Goal: Task Accomplishment & Management: Use online tool/utility

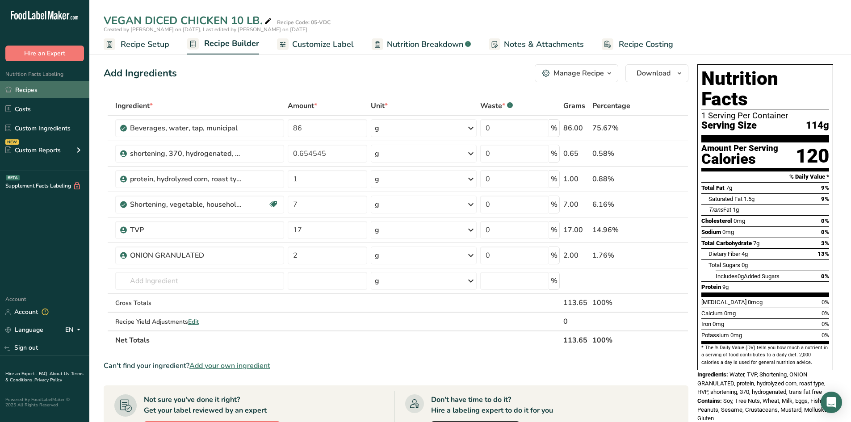
click at [38, 83] on link "Recipes" at bounding box center [44, 89] width 89 height 17
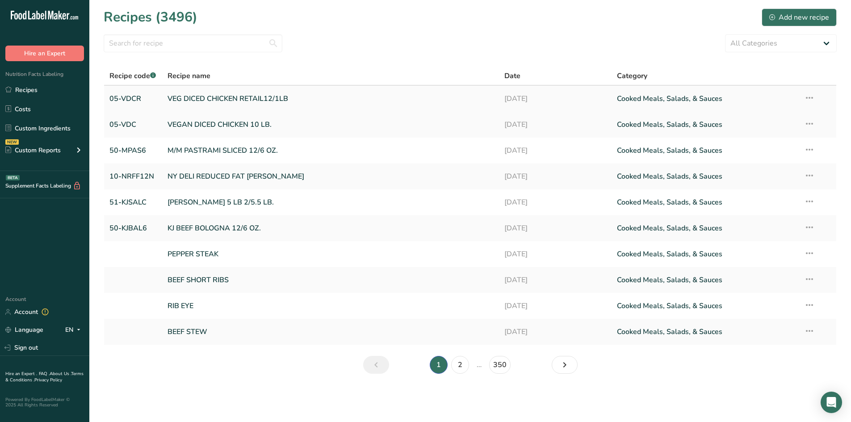
click at [206, 99] on link "VEG DICED CHICKEN RETAIL12/1LB" at bounding box center [331, 98] width 327 height 19
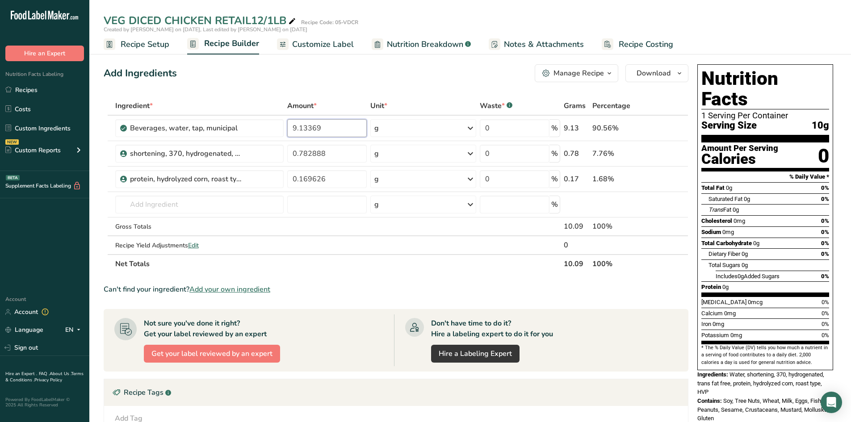
drag, startPoint x: 335, startPoint y: 129, endPoint x: 197, endPoint y: 110, distance: 139.8
click at [221, 113] on table "Ingredient * Amount * Unit * Waste * .a-a{fill:#347362;}.b-a{fill:#fff;} Grams …" at bounding box center [396, 184] width 585 height 177
type input "86"
click at [157, 203] on div "Ingredient * Amount * Unit * Waste * .a-a{fill:#347362;}.b-a{fill:#fff;} Grams …" at bounding box center [396, 184] width 585 height 177
click at [218, 289] on span "Add your own ingredient" at bounding box center [229, 289] width 81 height 11
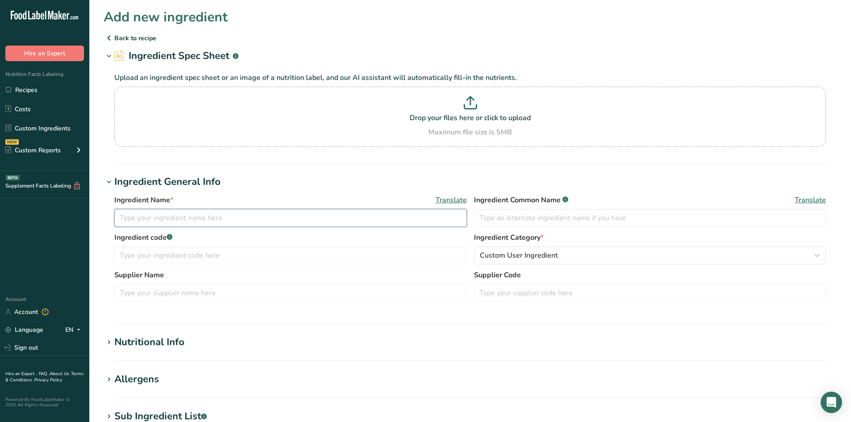
click at [141, 217] on input "text" at bounding box center [290, 218] width 352 height 18
type input "TVP"
click at [110, 343] on icon at bounding box center [109, 342] width 8 height 13
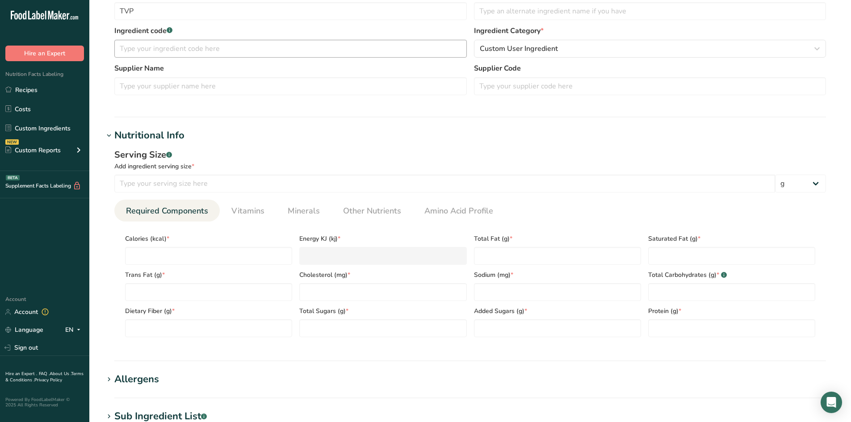
scroll to position [209, 0]
click at [136, 181] on input "number" at bounding box center [444, 182] width 661 height 18
type input "30"
click at [145, 257] on input "number" at bounding box center [208, 254] width 167 height 18
type input "1"
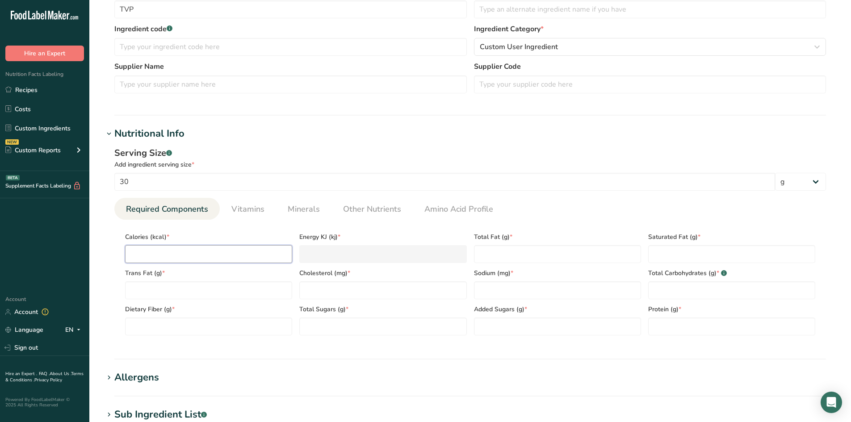
type KJ "4.2"
type input "17"
type KJ "71.1"
type input "175"
type KJ "732.2"
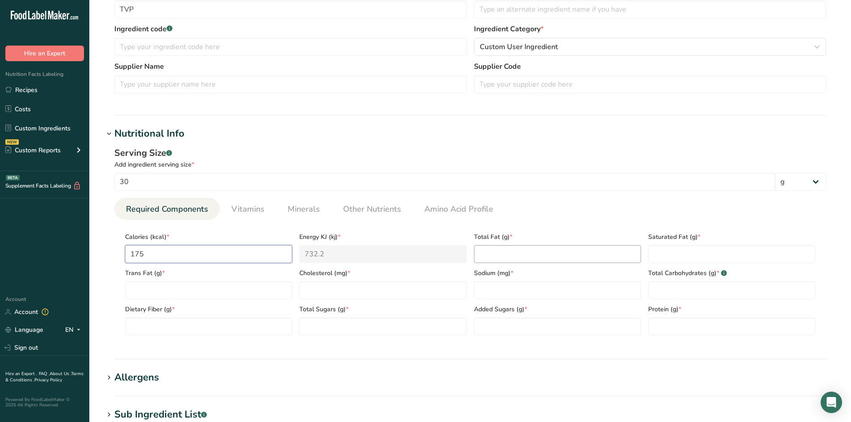
type input "175"
click at [494, 252] on Fat "number" at bounding box center [557, 254] width 167 height 18
type Fat "1"
click at [672, 253] on Fat "number" at bounding box center [731, 254] width 167 height 18
type Fat "0"
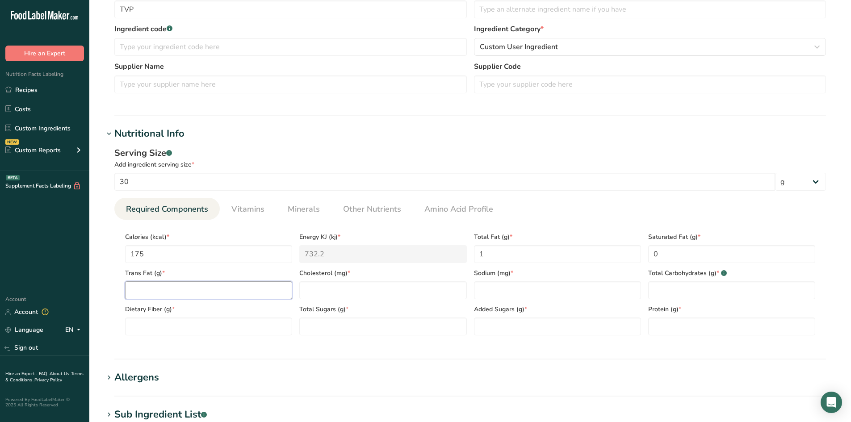
click at [188, 294] on Fat "number" at bounding box center [208, 290] width 167 height 18
type Fat "0"
click at [331, 293] on input "number" at bounding box center [382, 290] width 167 height 18
type input "0"
click at [492, 293] on input "number" at bounding box center [557, 290] width 167 height 18
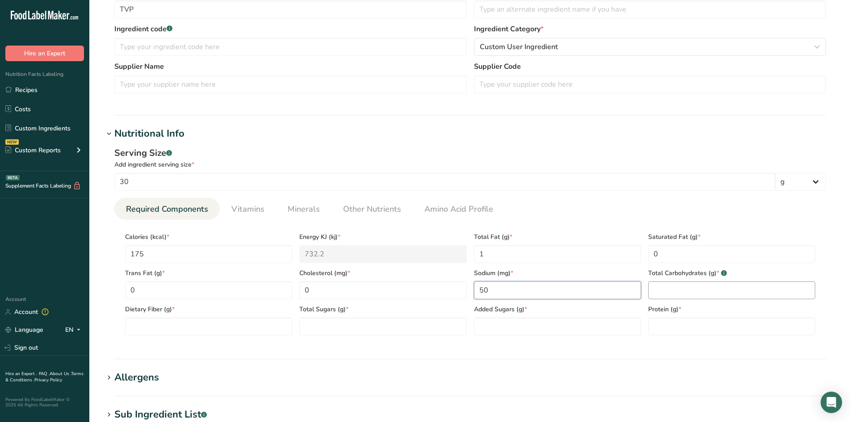
type input "50"
click at [661, 290] on Carbohydrates "number" at bounding box center [731, 290] width 167 height 18
type Carbohydrates "12"
click at [179, 324] on Fiber "number" at bounding box center [208, 327] width 167 height 18
type Fiber "5"
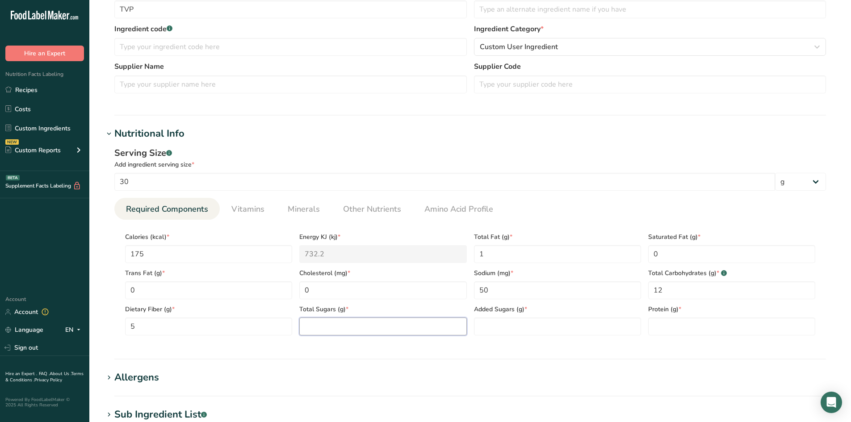
click at [315, 325] on Sugars "number" at bounding box center [382, 327] width 167 height 18
type Sugars "0"
click at [486, 324] on Sugars "number" at bounding box center [557, 327] width 167 height 18
type Sugars "0"
click at [658, 324] on input "number" at bounding box center [731, 327] width 167 height 18
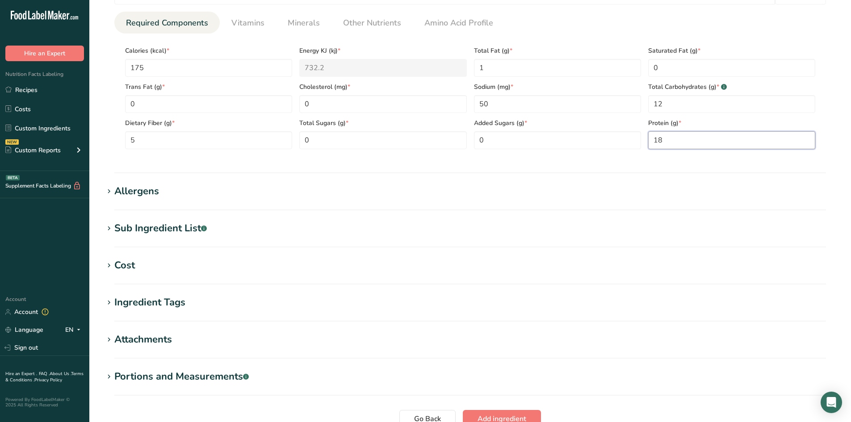
scroll to position [402, 0]
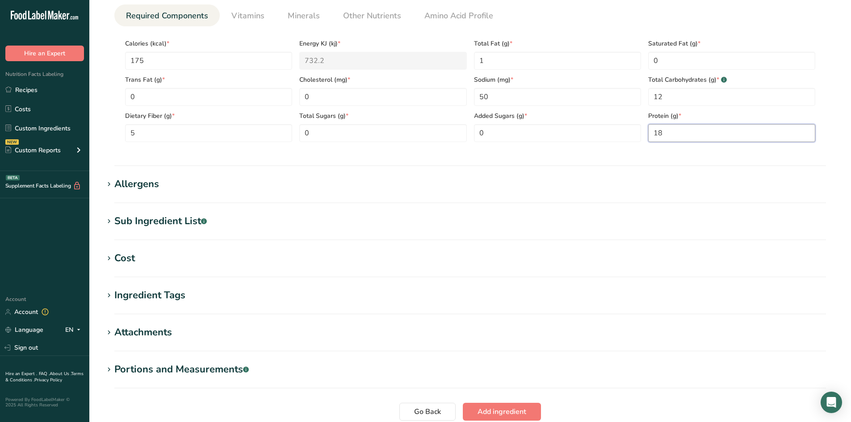
type input "18"
click at [110, 220] on icon at bounding box center [109, 221] width 8 height 13
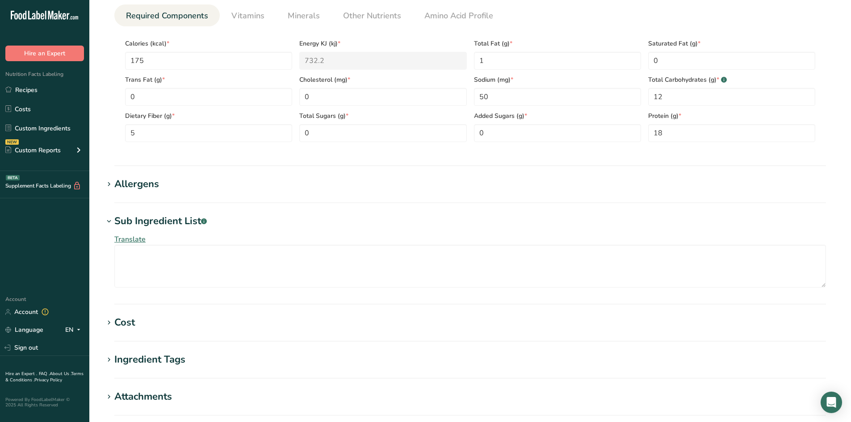
click at [110, 220] on icon at bounding box center [109, 221] width 8 height 13
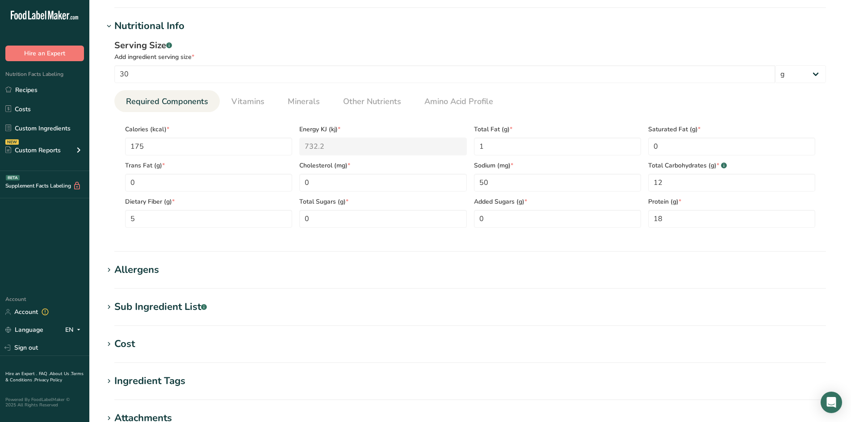
scroll to position [313, 0]
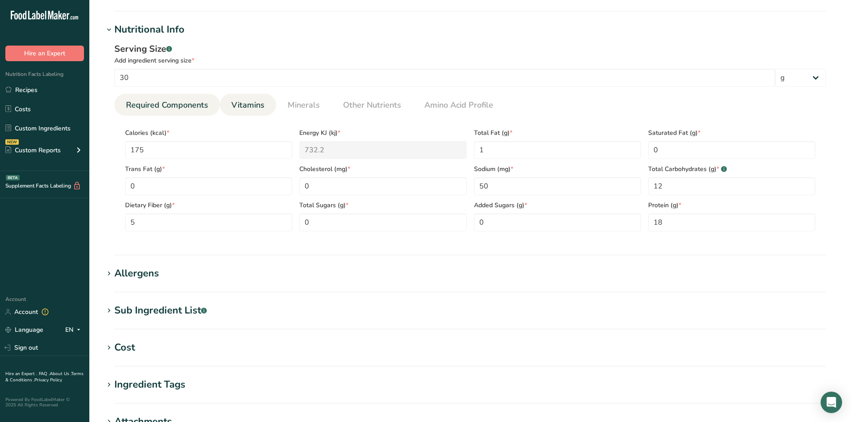
click at [239, 102] on span "Vitamins" at bounding box center [247, 105] width 33 height 12
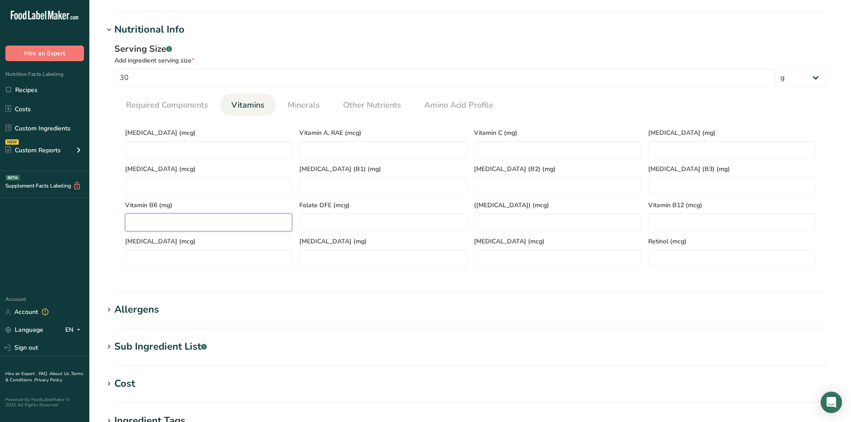
click at [183, 224] on B6 "number" at bounding box center [208, 223] width 167 height 18
type B6 "0.4"
click at [291, 105] on span "Minerals" at bounding box center [304, 105] width 32 height 12
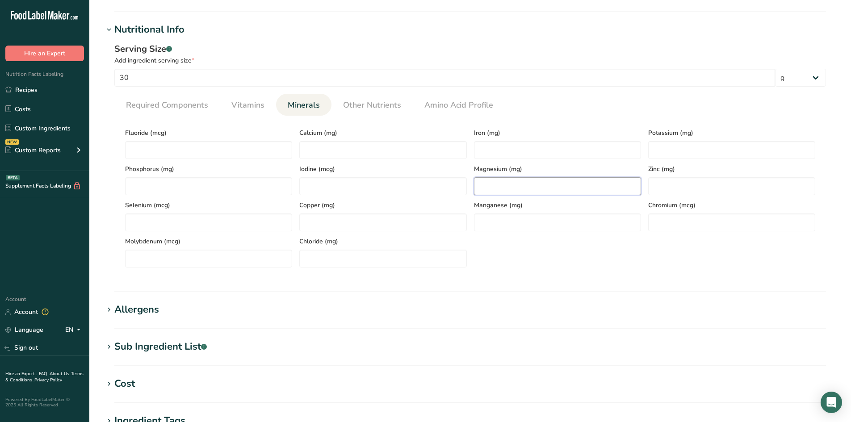
click at [479, 183] on input "number" at bounding box center [557, 186] width 167 height 18
type input "75"
click at [491, 149] on input "number" at bounding box center [557, 150] width 167 height 18
type input "4"
click at [313, 147] on input "number" at bounding box center [382, 150] width 167 height 18
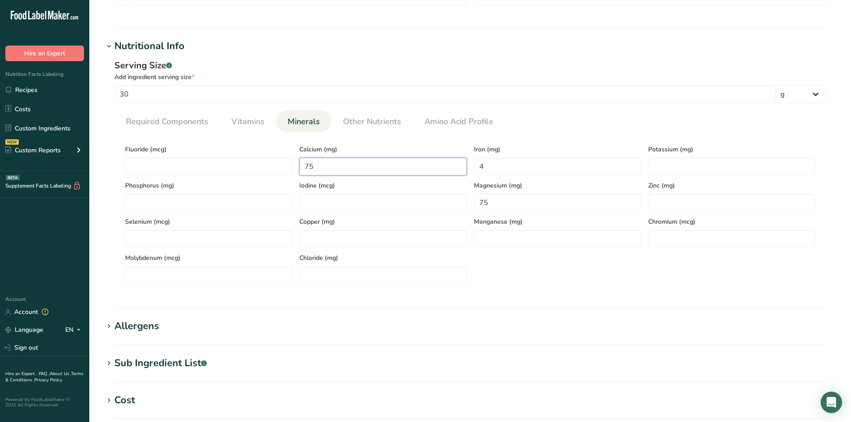
scroll to position [304, 0]
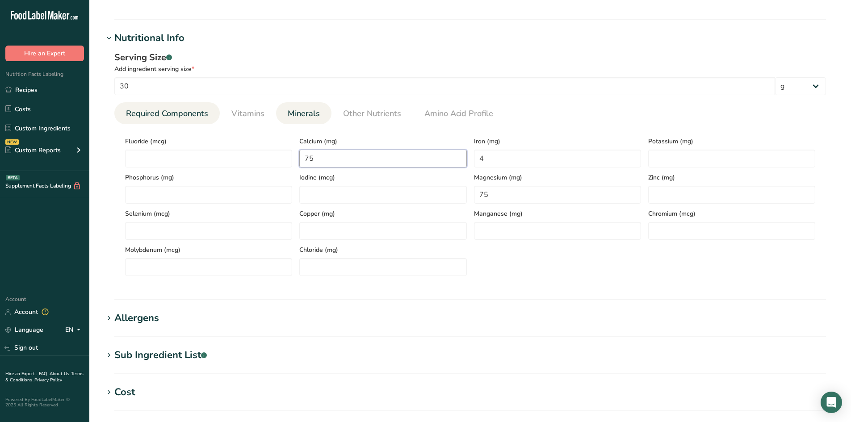
type input "75"
click at [175, 112] on span "Required Components" at bounding box center [167, 114] width 82 height 12
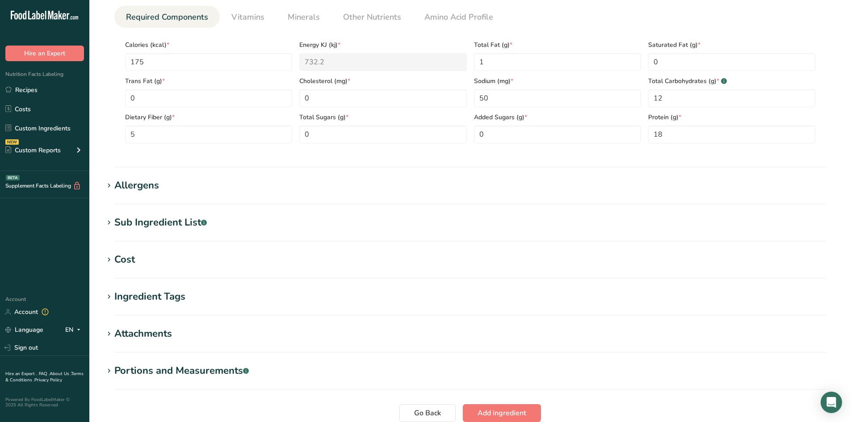
scroll to position [477, 0]
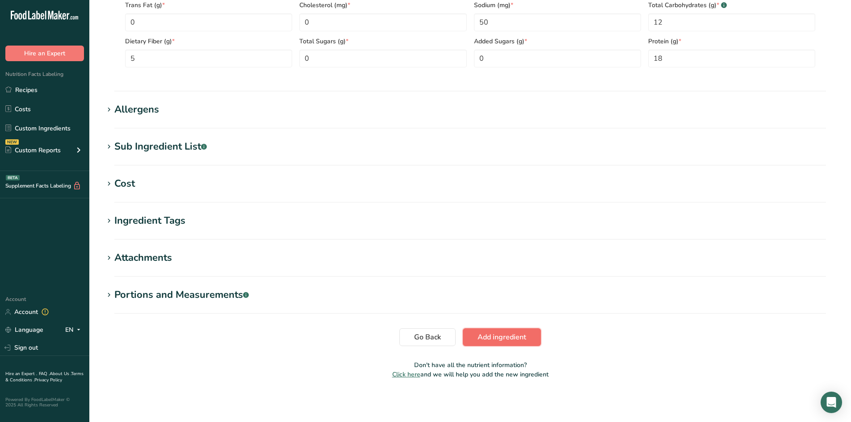
click at [490, 339] on span "Add ingredient" at bounding box center [502, 337] width 49 height 11
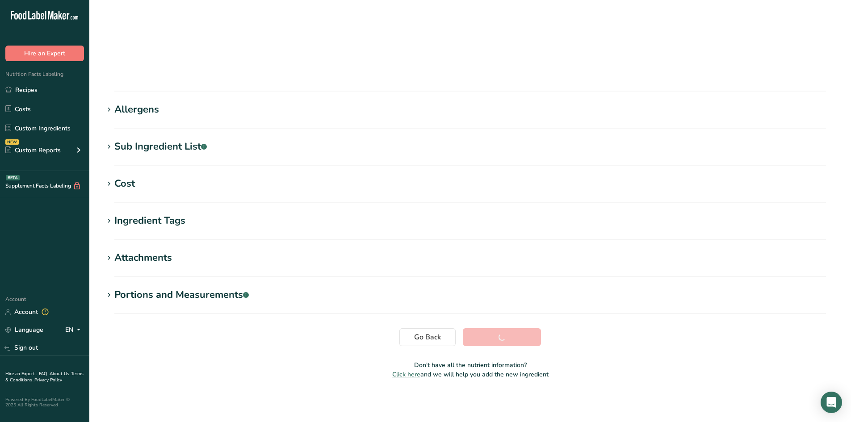
scroll to position [58, 0]
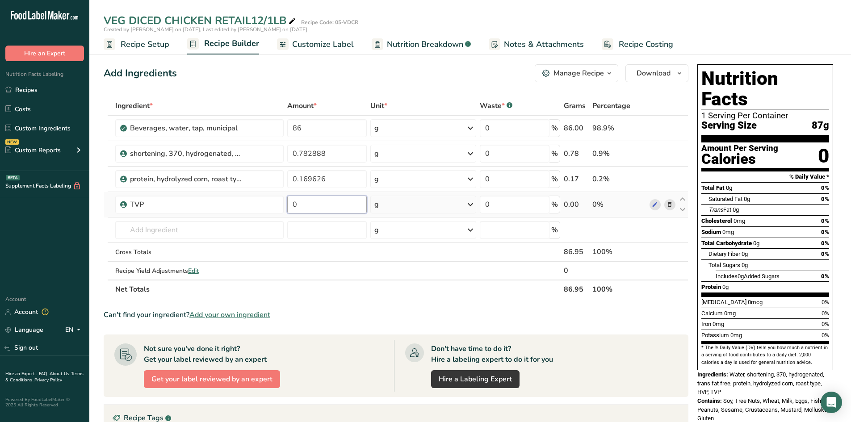
drag, startPoint x: 308, startPoint y: 204, endPoint x: 263, endPoint y: 195, distance: 46.0
click at [263, 195] on tr "TVP 0 g Weight Units g kg mg See more Volume Units l Volume units require a den…" at bounding box center [396, 204] width 584 height 25
type input "17"
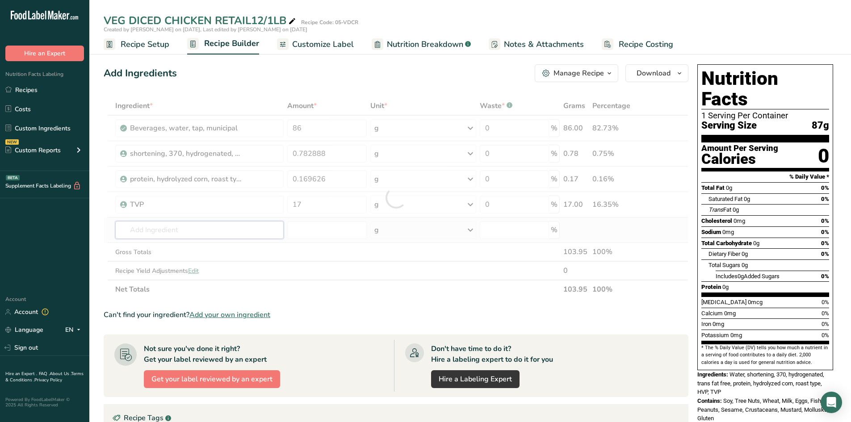
click at [260, 232] on div "Ingredient * Amount * Unit * Waste * .a-a{fill:#347362;}.b-a{fill:#fff;} Grams …" at bounding box center [396, 197] width 585 height 202
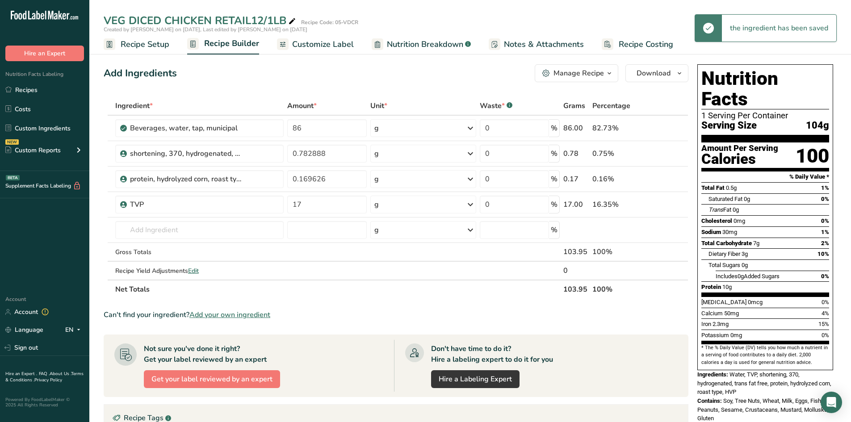
click at [134, 43] on span "Recipe Setup" at bounding box center [145, 44] width 49 height 12
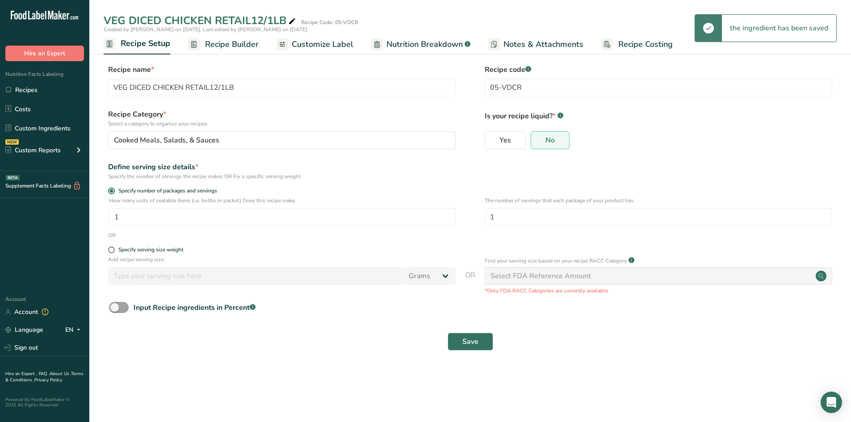
click at [110, 245] on form "Recipe name * VEG DICED CHICKEN RETAIL12/1LB Recipe code .a-a{fill:#347362;}.b-…" at bounding box center [470, 210] width 733 height 292
click at [110, 248] on span at bounding box center [111, 250] width 7 height 7
click at [110, 248] on input "Specify serving size weight" at bounding box center [111, 250] width 6 height 6
radio input "true"
radio input "false"
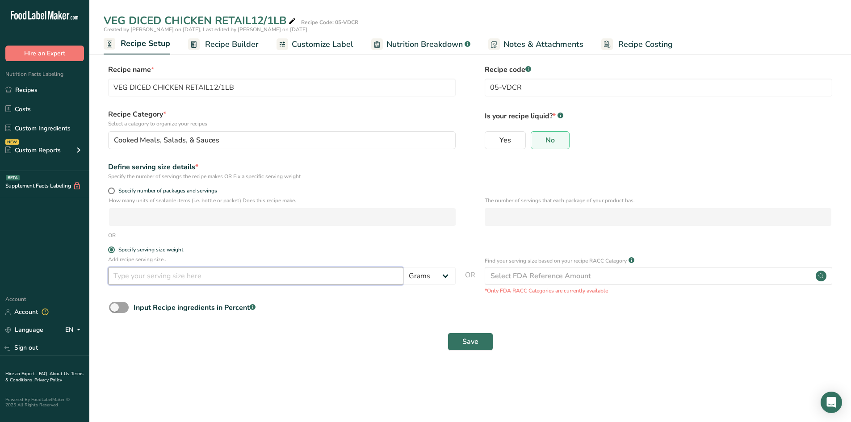
click at [122, 277] on input "number" at bounding box center [255, 276] width 295 height 18
type input "114"
click at [475, 337] on span "Save" at bounding box center [470, 341] width 16 height 11
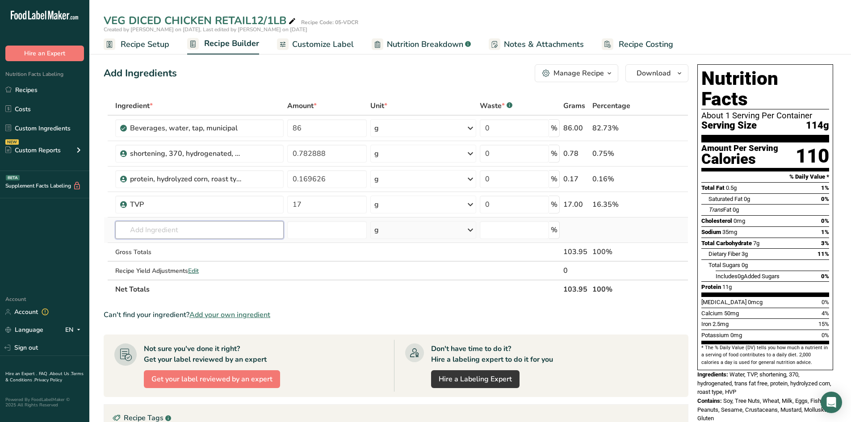
click at [138, 234] on input "text" at bounding box center [199, 230] width 168 height 18
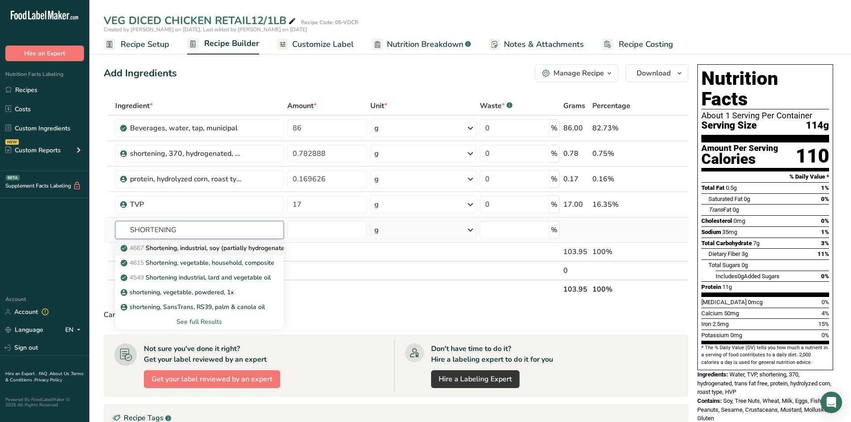
type input "SHORTENING"
click at [197, 247] on p "4667 Shortening, industrial, soy (partially hydrogenated ) for baking and confe…" at bounding box center [245, 247] width 247 height 9
type input "Shortening, industrial, soy (partially hydrogenated ) for baking and confections"
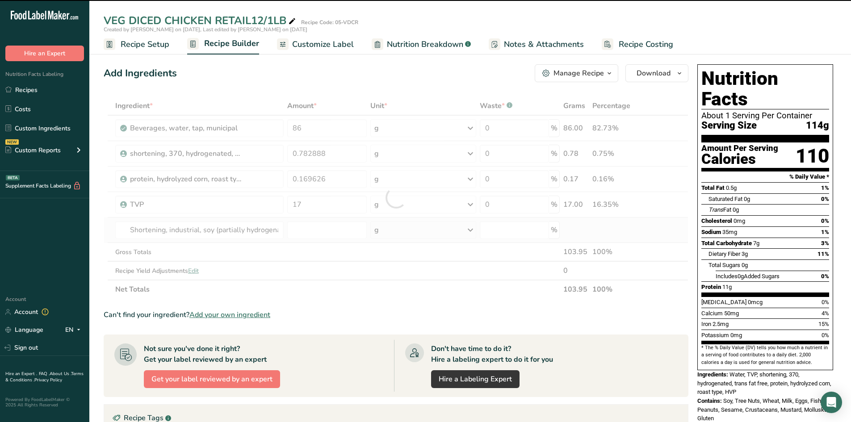
type input "0"
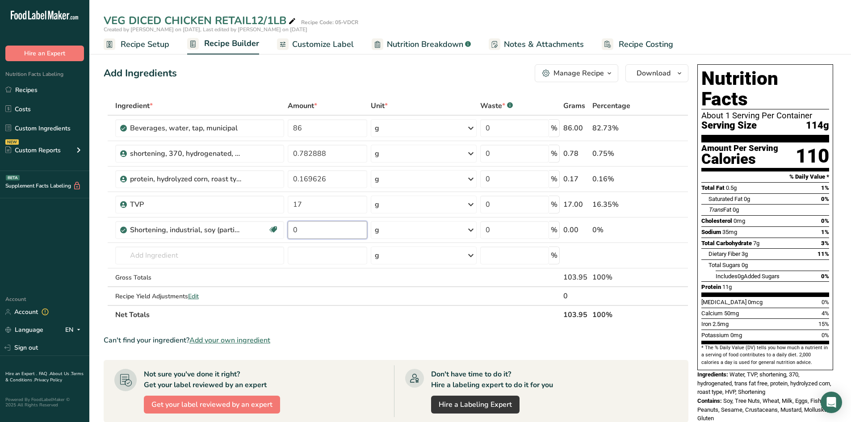
drag, startPoint x: 300, startPoint y: 227, endPoint x: 237, endPoint y: 219, distance: 63.1
click at [266, 222] on tr "Shortening, industrial, soy (partially hydrogenated ) for baking and confection…" at bounding box center [396, 230] width 584 height 25
type input "8"
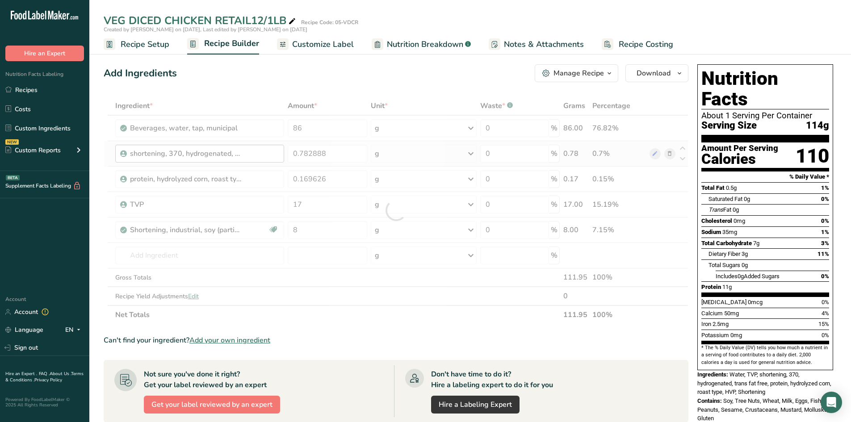
click at [270, 155] on div "Ingredient * Amount * Unit * Waste * .a-a{fill:#347362;}.b-a{fill:#fff;} Grams …" at bounding box center [396, 210] width 585 height 228
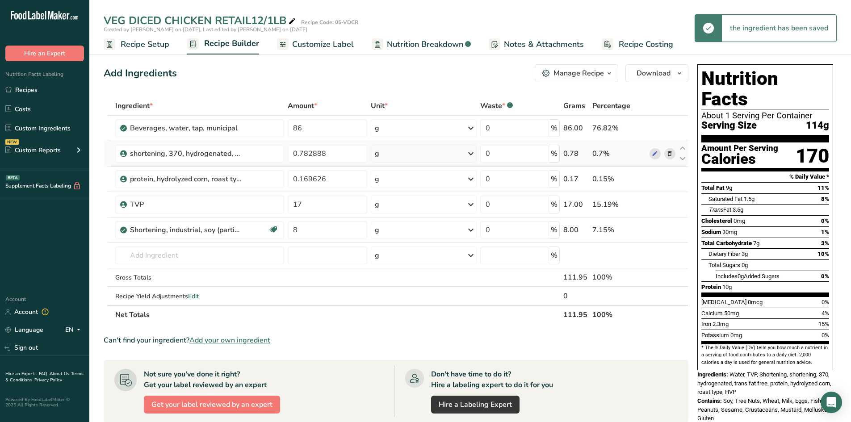
click at [669, 153] on icon at bounding box center [670, 153] width 6 height 9
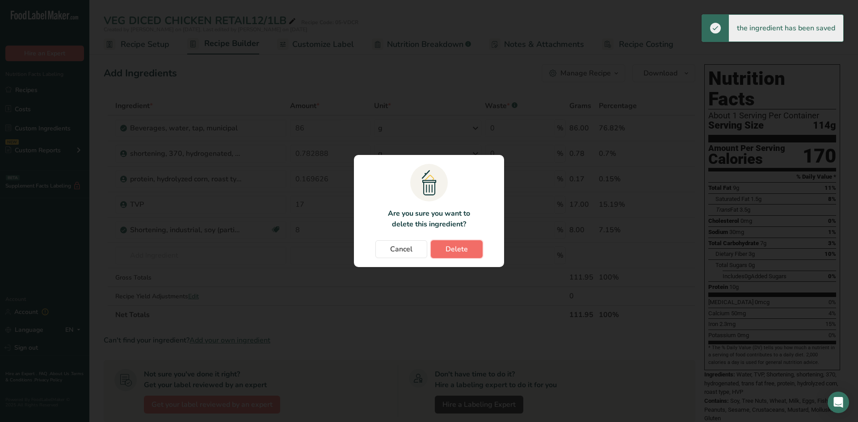
click at [472, 249] on button "Delete" at bounding box center [457, 249] width 52 height 18
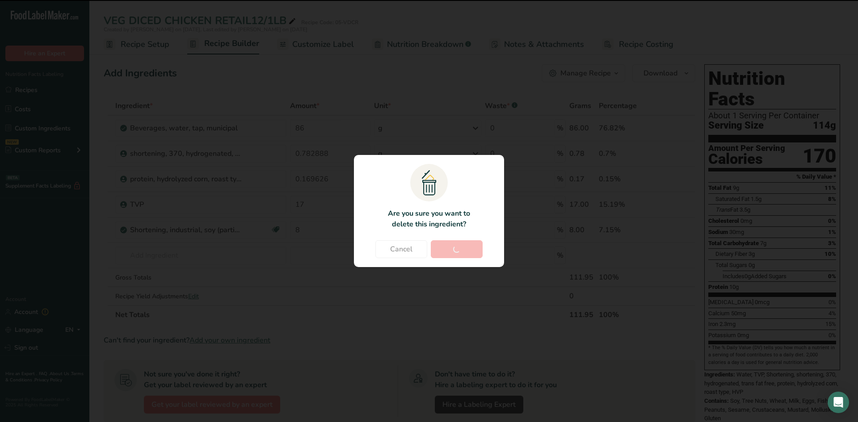
type input "0.169626"
type input "17"
type input "8"
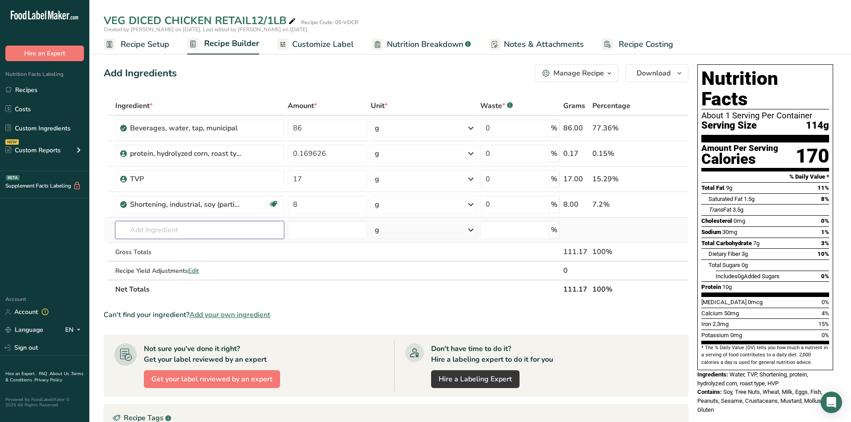
click at [144, 231] on input "text" at bounding box center [199, 230] width 169 height 18
type input "GRANULAYED ON"
click at [147, 245] on p "ONION GRANULATED" at bounding box center [157, 247] width 71 height 9
type input "ONION GRANULATED"
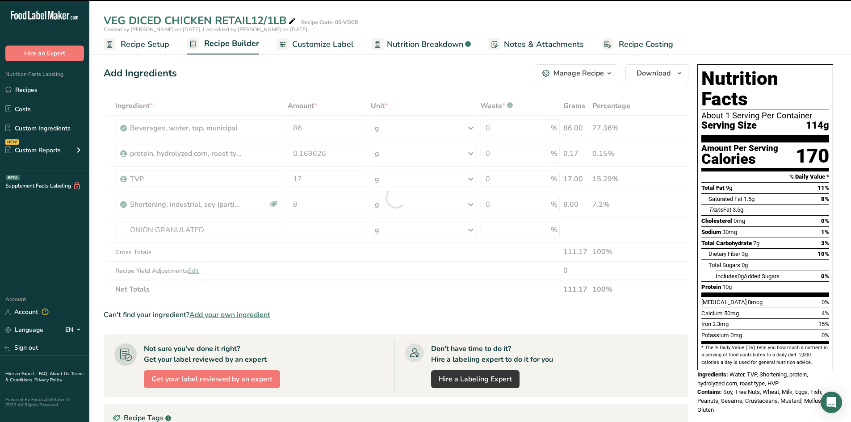
type input "0"
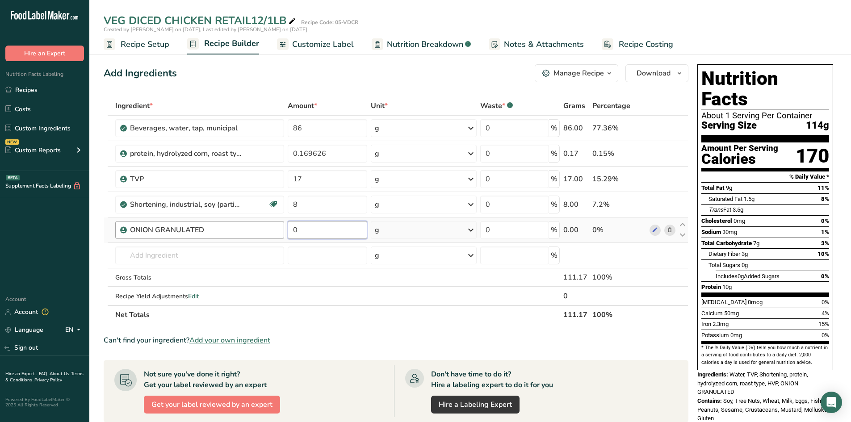
drag, startPoint x: 305, startPoint y: 227, endPoint x: 268, endPoint y: 225, distance: 36.7
click at [268, 225] on tr "ONION GRANULATED 0 g Weight Units g kg mg See more Volume Units l Volume units …" at bounding box center [396, 230] width 584 height 25
type input "1"
type input "2"
click at [157, 260] on div "Ingredient * Amount * Unit * Waste * .a-a{fill:#347362;}.b-a{fill:#fff;} Grams …" at bounding box center [396, 210] width 585 height 228
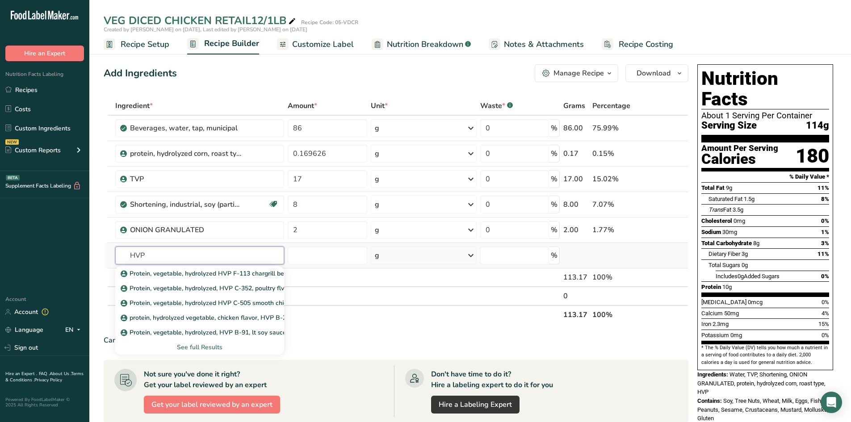
type input "HVP"
click at [186, 346] on div "See full Results" at bounding box center [199, 347] width 155 height 9
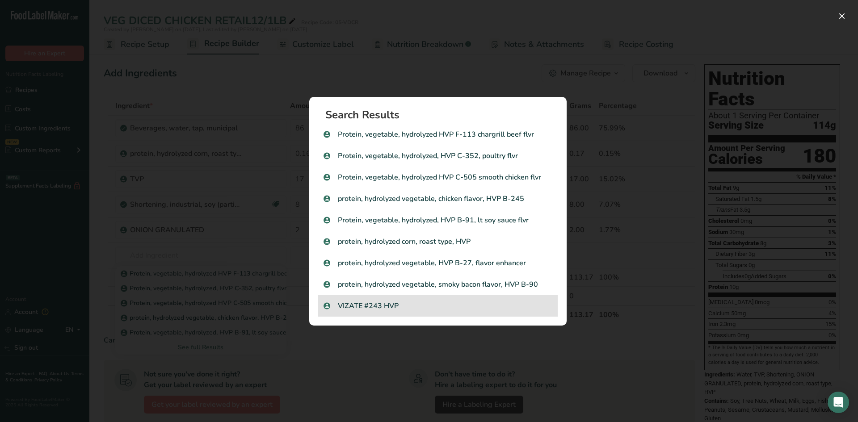
click at [353, 307] on p "VIZATE #243 HVP" at bounding box center [437, 306] width 229 height 11
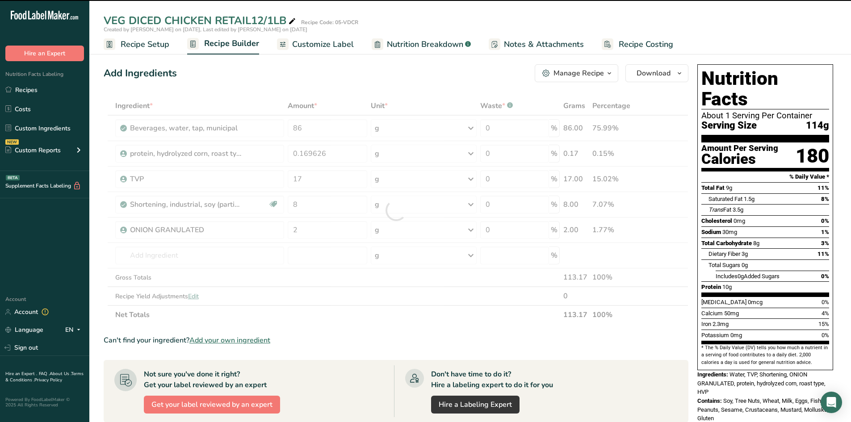
type input "0"
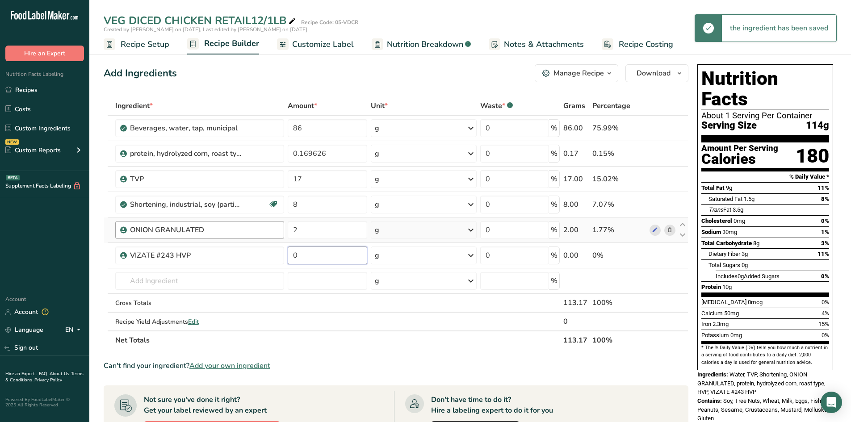
drag, startPoint x: 261, startPoint y: 246, endPoint x: 162, endPoint y: 226, distance: 101.2
click at [197, 230] on tbody "Beverages, water, tap, municipal 86 g Portions 1 fl oz 1 bottle 8 fl oz 1 liter…" at bounding box center [396, 223] width 584 height 215
type input "1"
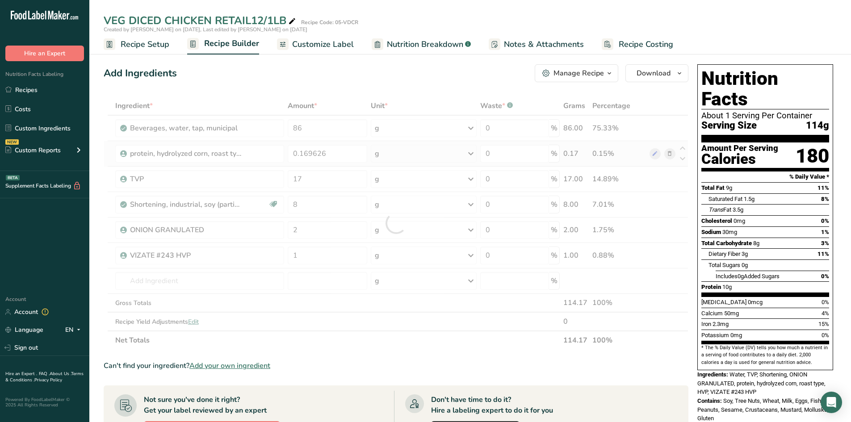
click at [669, 151] on div "Ingredient * Amount * Unit * Waste * .a-a{fill:#347362;}.b-a{fill:#fff;} Grams …" at bounding box center [396, 222] width 585 height 253
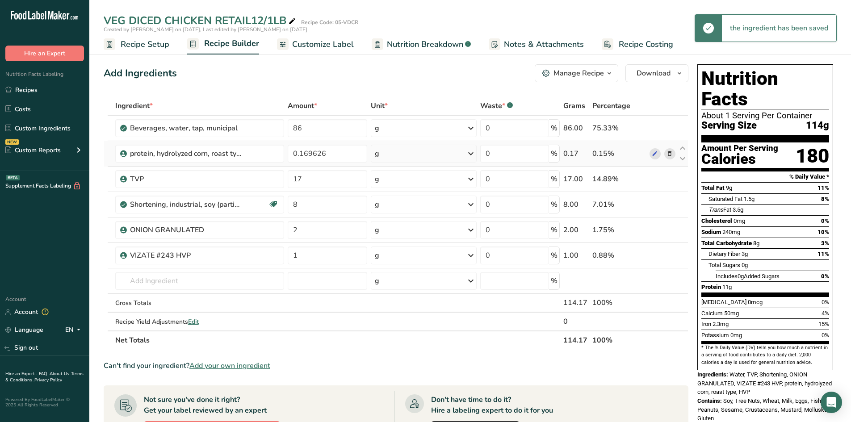
click at [669, 151] on icon at bounding box center [670, 153] width 6 height 9
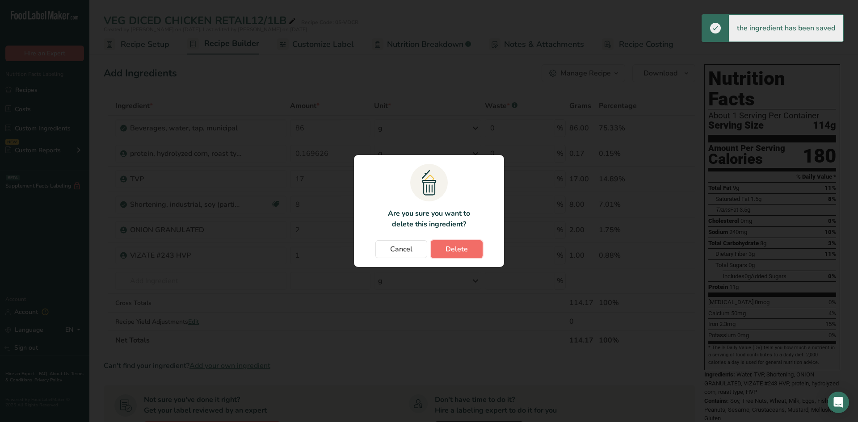
click at [455, 247] on span "Delete" at bounding box center [456, 249] width 22 height 11
type input "17"
type input "8"
type input "2"
type input "1"
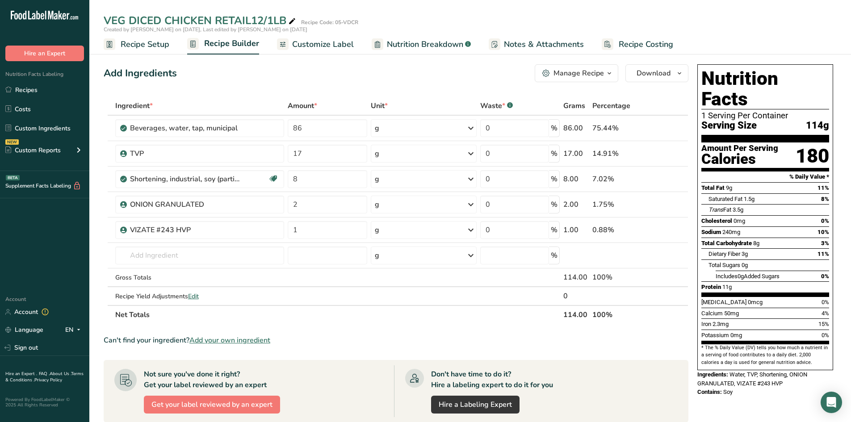
click at [336, 42] on span "Customize Label" at bounding box center [323, 44] width 62 height 12
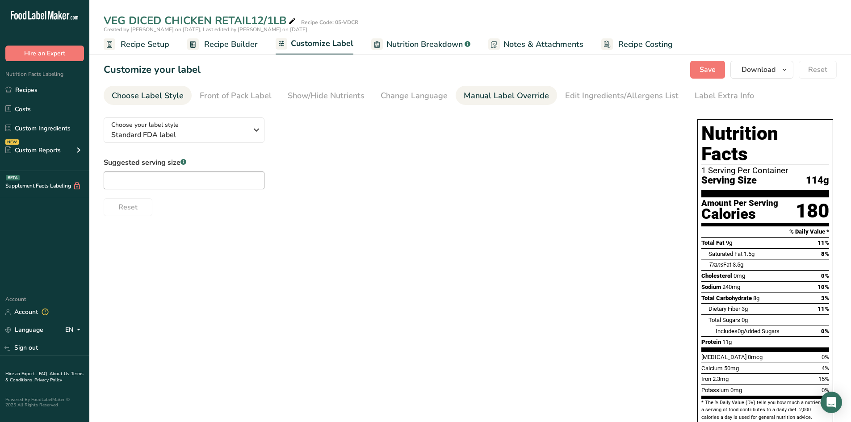
click at [486, 92] on div "Manual Label Override" at bounding box center [506, 96] width 85 height 12
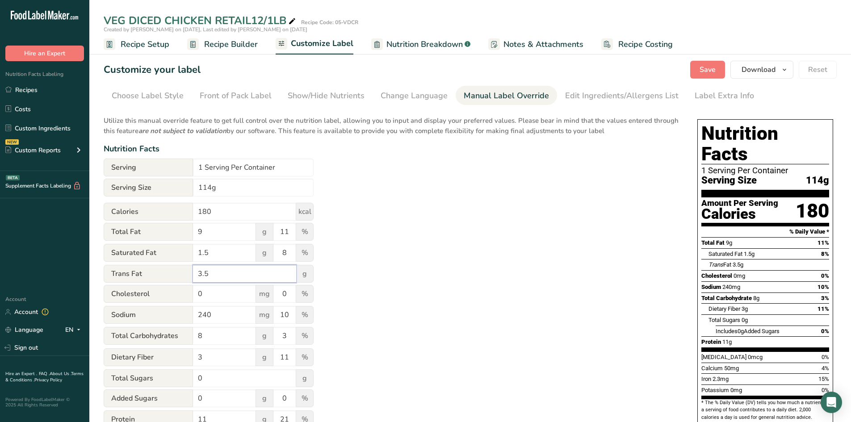
drag, startPoint x: 214, startPoint y: 275, endPoint x: 137, endPoint y: 251, distance: 80.5
click at [148, 257] on form "Serving 1 Serving Per Container Serving Size 114g Calories 180 kcal Total Fat 9…" at bounding box center [209, 348] width 210 height 379
type input "0"
click at [201, 165] on input "1 Serving Per Container" at bounding box center [253, 168] width 121 height 18
type input "4 Serving Per Container"
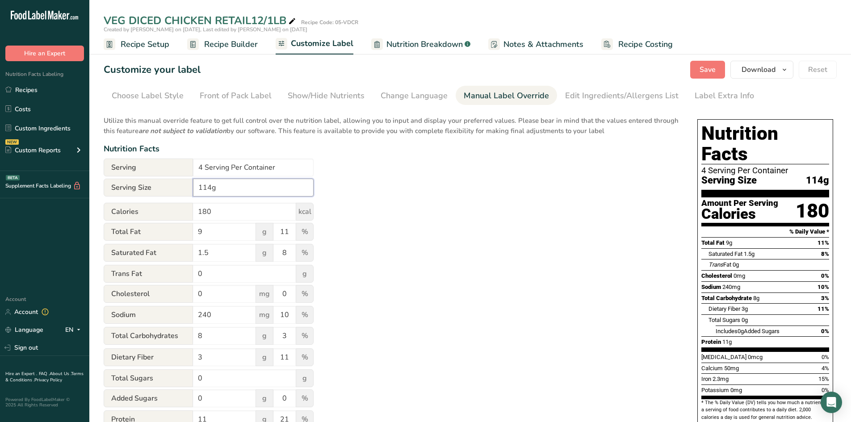
click at [199, 186] on input "114g" at bounding box center [253, 188] width 121 height 18
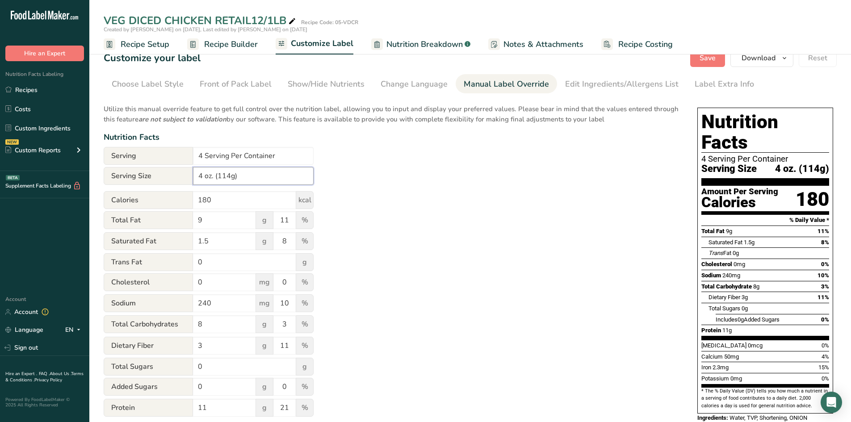
scroll to position [15, 0]
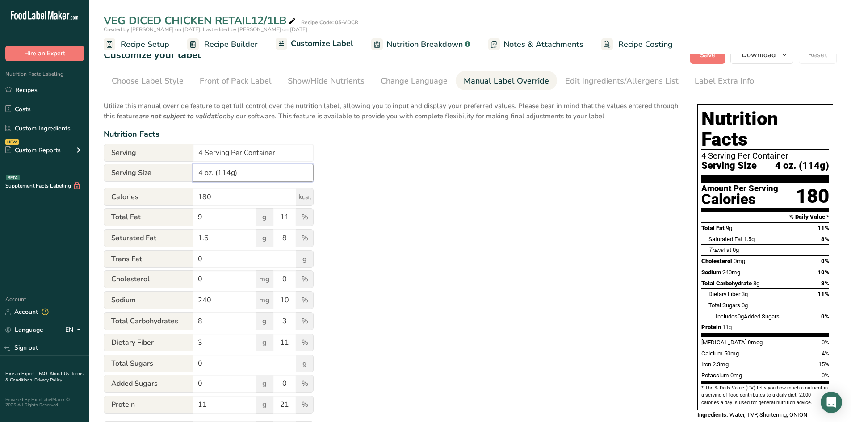
type input "4 oz. (114g)"
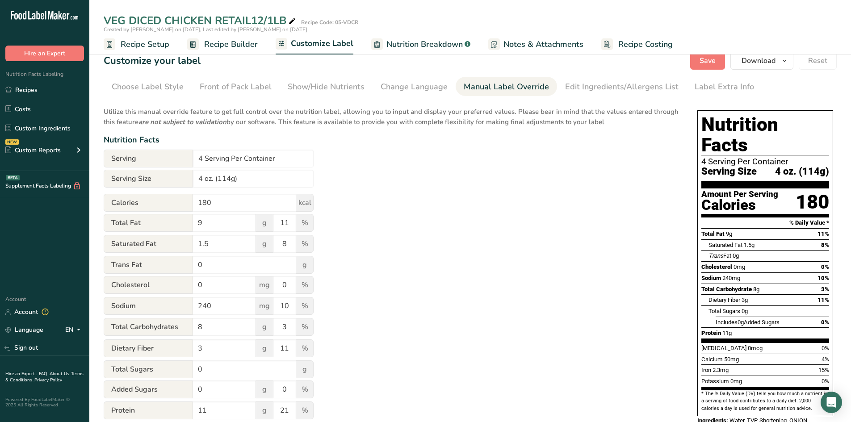
scroll to position [0, 0]
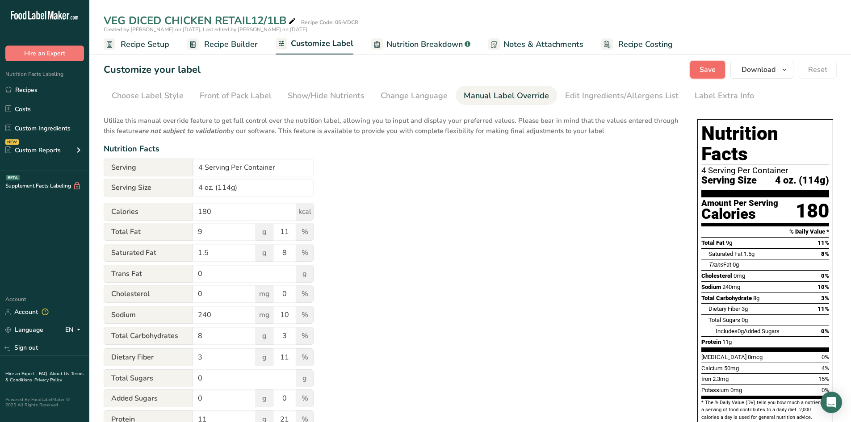
click at [710, 67] on span "Save" at bounding box center [708, 69] width 16 height 11
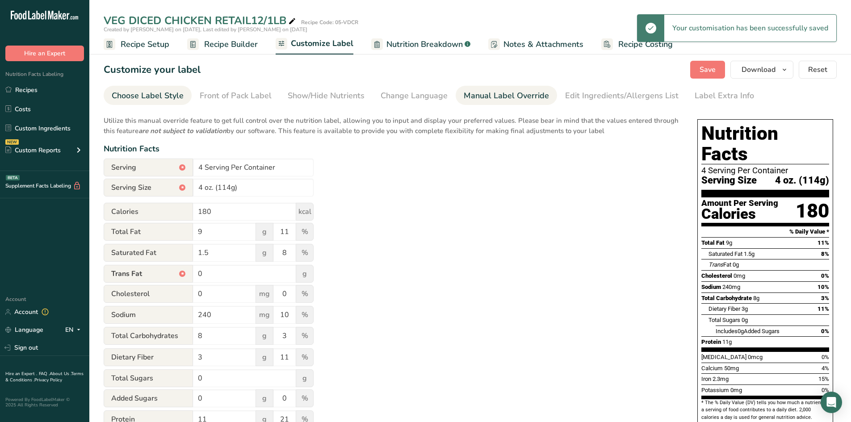
click at [147, 94] on div "Choose Label Style" at bounding box center [148, 96] width 72 height 12
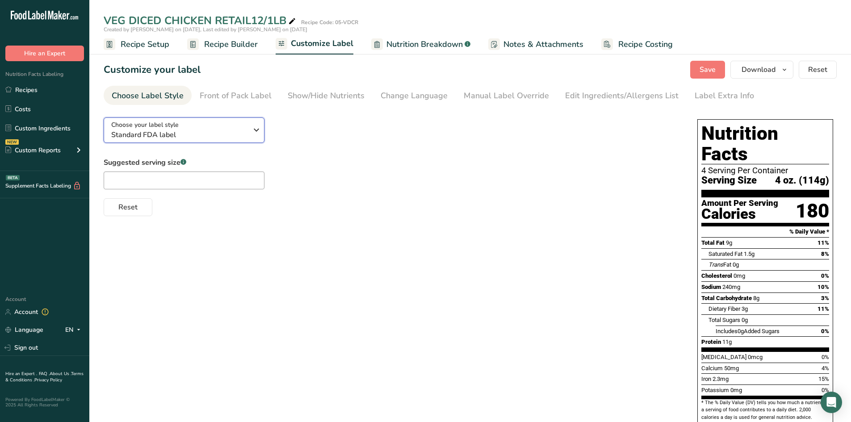
click at [255, 128] on icon "button" at bounding box center [256, 130] width 11 height 16
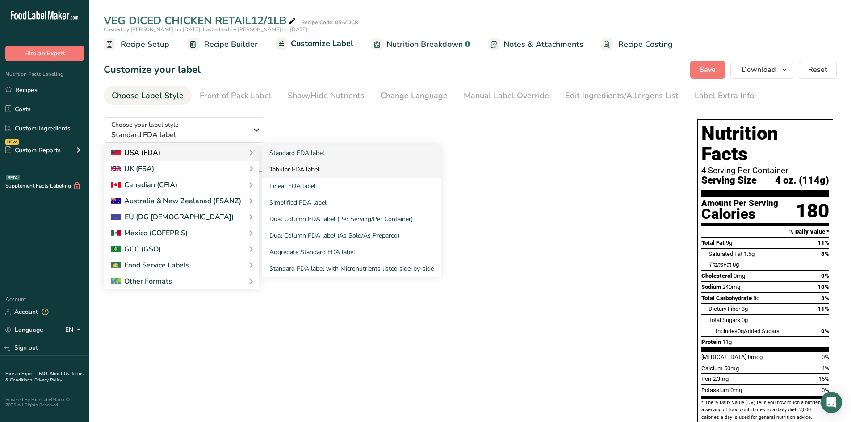
click at [281, 168] on link "Tabular FDA label" at bounding box center [351, 169] width 179 height 17
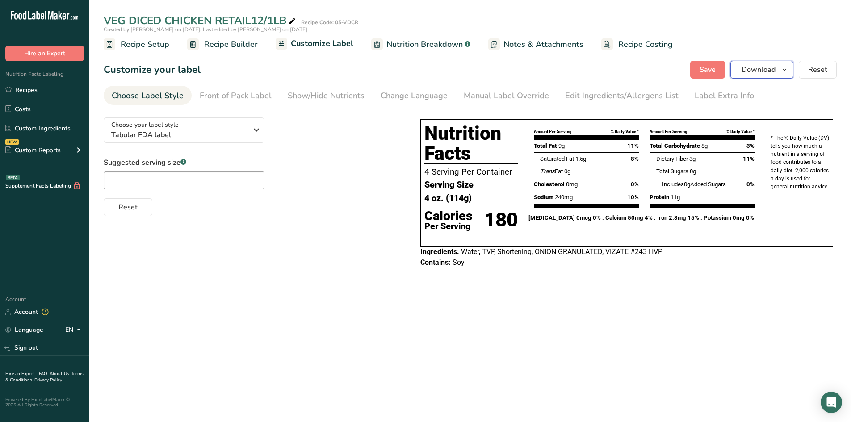
click at [787, 69] on icon "button" at bounding box center [784, 69] width 7 height 11
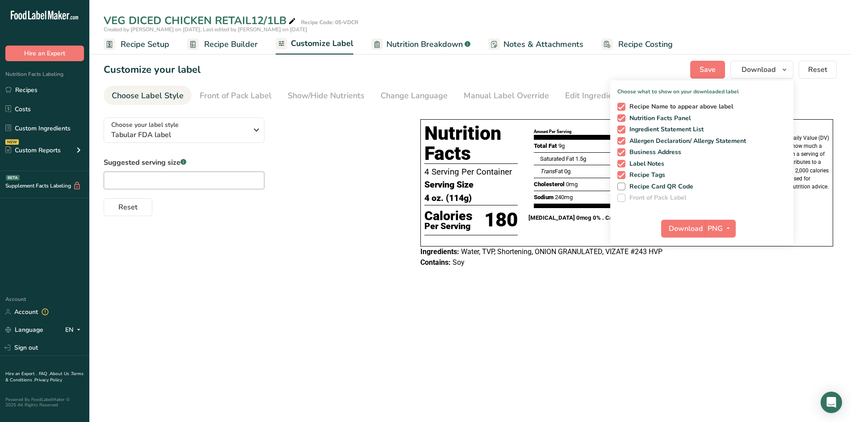
click at [621, 105] on span at bounding box center [621, 107] width 8 height 8
click at [621, 105] on input "Recipe Name to appear above label" at bounding box center [620, 107] width 6 height 6
checkbox input "false"
click at [623, 129] on span at bounding box center [621, 130] width 8 height 8
click at [623, 129] on input "Ingredient Statement List" at bounding box center [620, 129] width 6 height 6
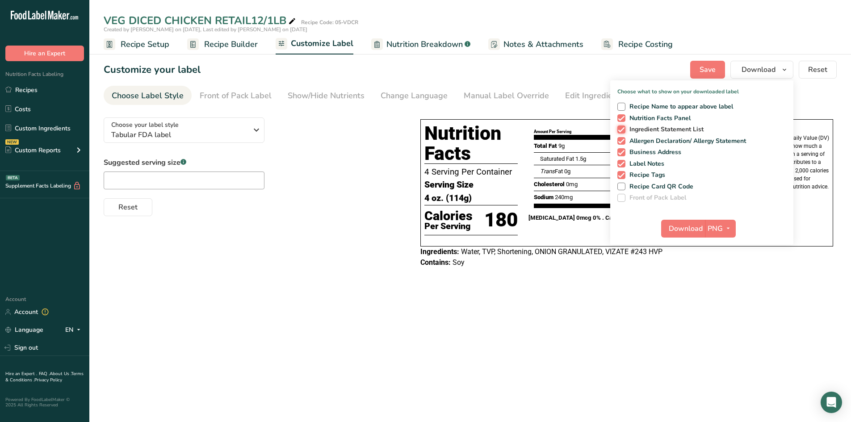
checkbox input "false"
click at [622, 139] on span at bounding box center [621, 141] width 8 height 8
click at [622, 139] on input "Allergen Declaration/ Allergy Statement" at bounding box center [620, 141] width 6 height 6
checkbox input "false"
click at [622, 151] on span at bounding box center [621, 152] width 8 height 8
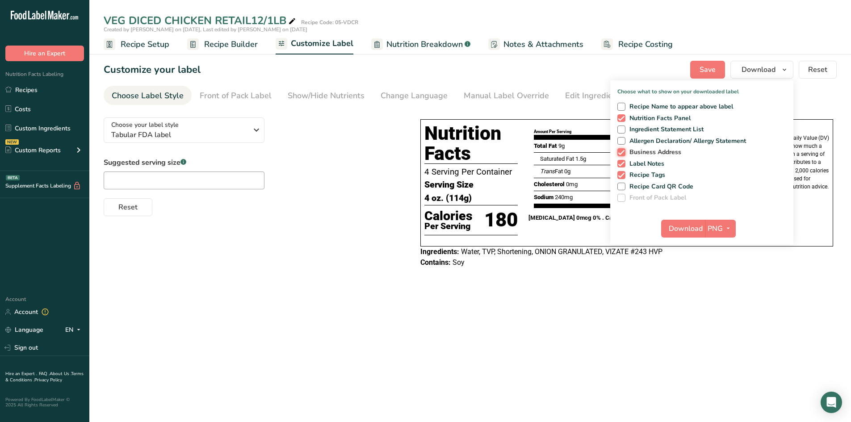
click at [622, 151] on input "Business Address" at bounding box center [620, 152] width 6 height 6
checkbox input "false"
click at [622, 161] on span at bounding box center [621, 164] width 8 height 8
click at [622, 161] on input "Label Notes" at bounding box center [620, 164] width 6 height 6
checkbox input "false"
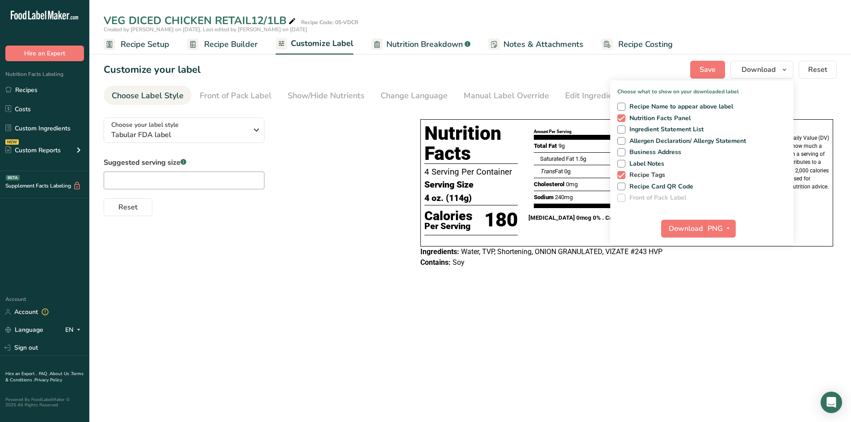
click at [621, 174] on span at bounding box center [621, 175] width 8 height 8
click at [621, 174] on input "Recipe Tags" at bounding box center [620, 175] width 6 height 6
checkbox input "false"
click at [702, 226] on span "Download" at bounding box center [686, 228] width 34 height 11
